Goal: Find specific page/section: Find specific page/section

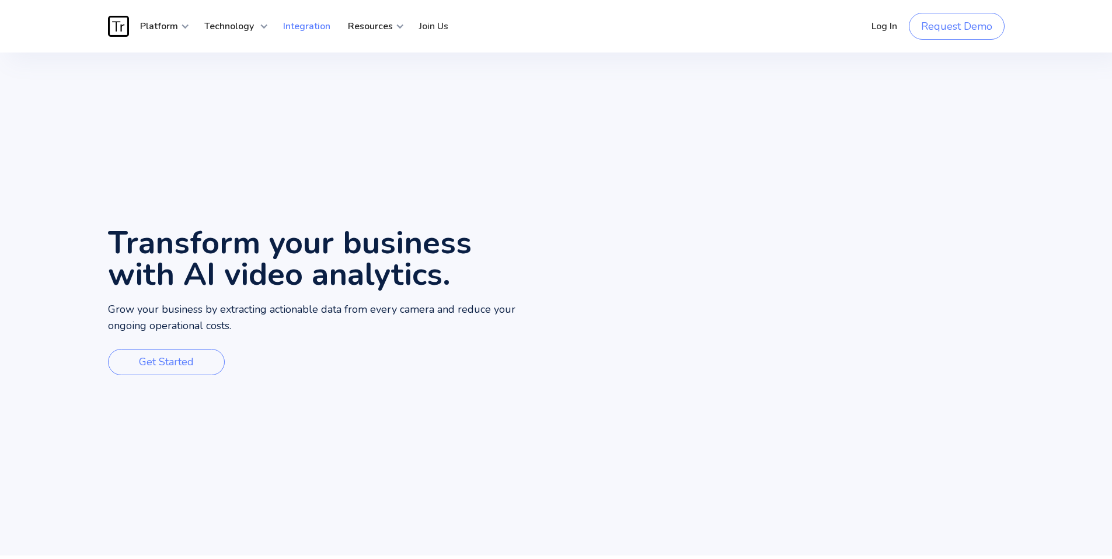
click at [282, 26] on link "Integration" at bounding box center [306, 26] width 65 height 35
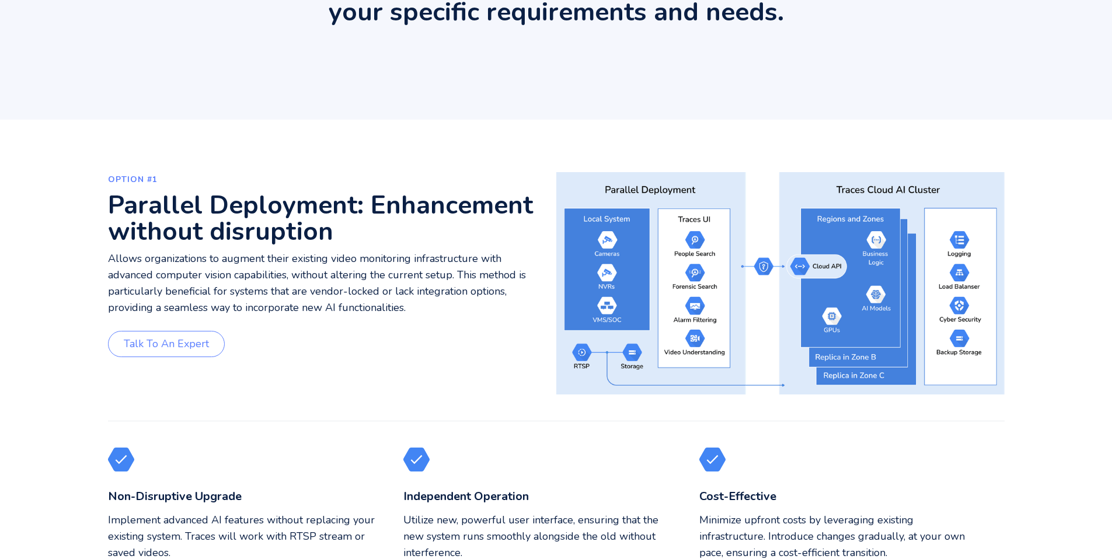
scroll to position [219, 0]
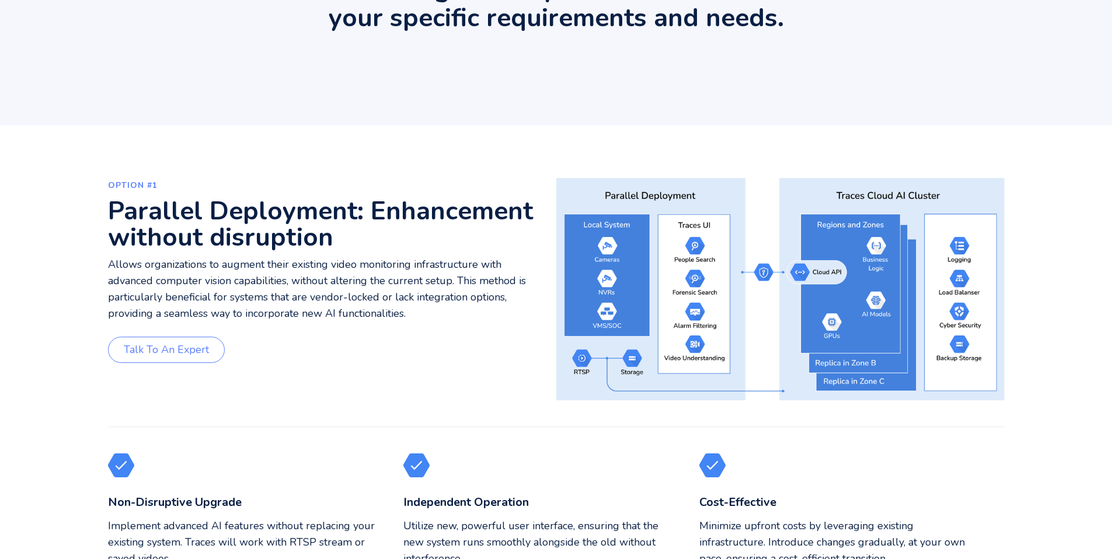
click at [177, 334] on div "OPTION #1 Parallel Deployment: Enhancement without disruption Allows organizati…" at bounding box center [332, 289] width 448 height 222
click at [179, 341] on link "Talk to an expert" at bounding box center [166, 350] width 117 height 26
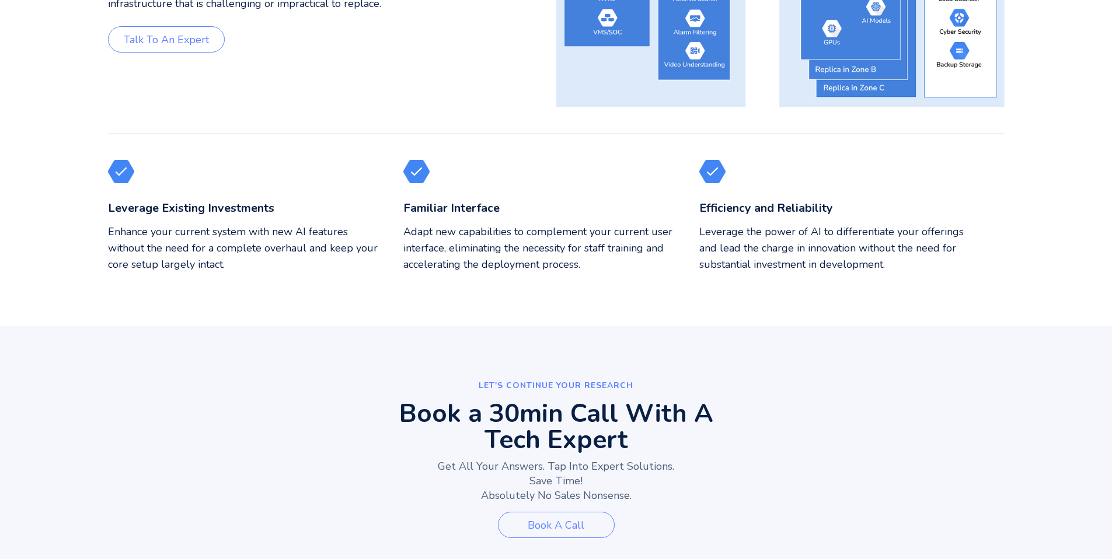
scroll to position [1476, 0]
